Goal: Obtain resource: Download file/media

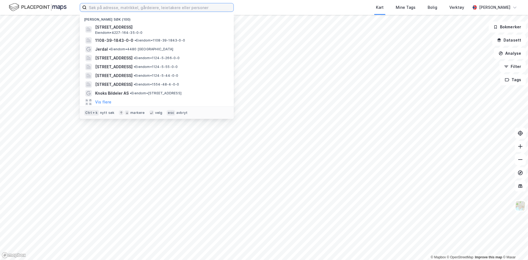
click at [134, 10] on input at bounding box center [160, 7] width 147 height 8
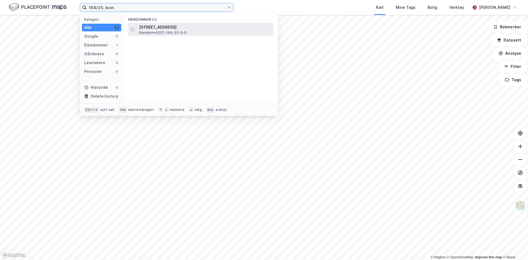
type input "164/35, kvin"
click at [161, 32] on span "Eiendom • 4227-164-35-0-0" at bounding box center [163, 33] width 48 height 4
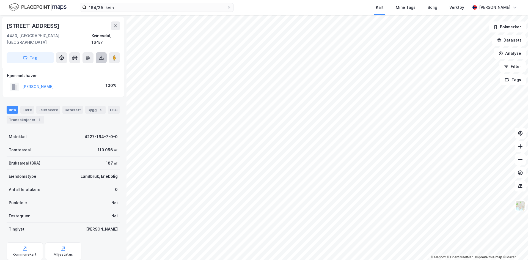
click at [100, 55] on icon at bounding box center [101, 58] width 6 height 6
click at [84, 67] on div "Last ned grunnbok" at bounding box center [74, 69] width 32 height 4
click at [76, 75] on div "Last ned matrikkelrapport" at bounding box center [80, 77] width 45 height 4
